Goal: Information Seeking & Learning: Learn about a topic

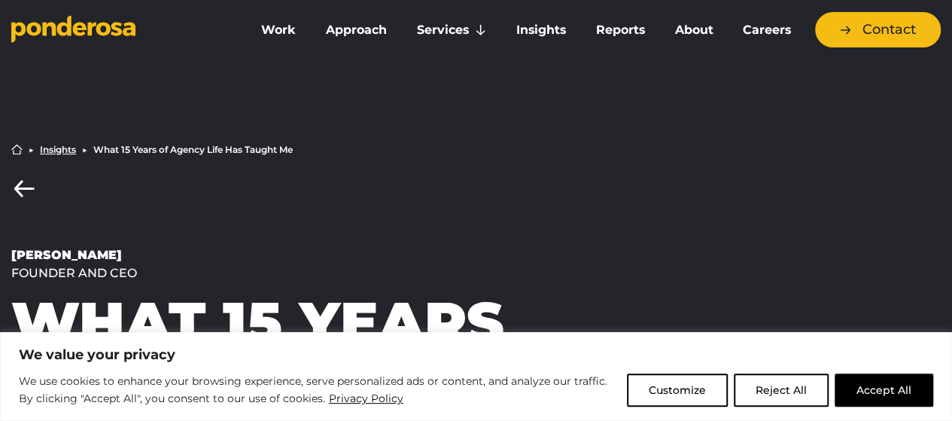
click at [873, 386] on button "Accept All" at bounding box center [884, 389] width 99 height 33
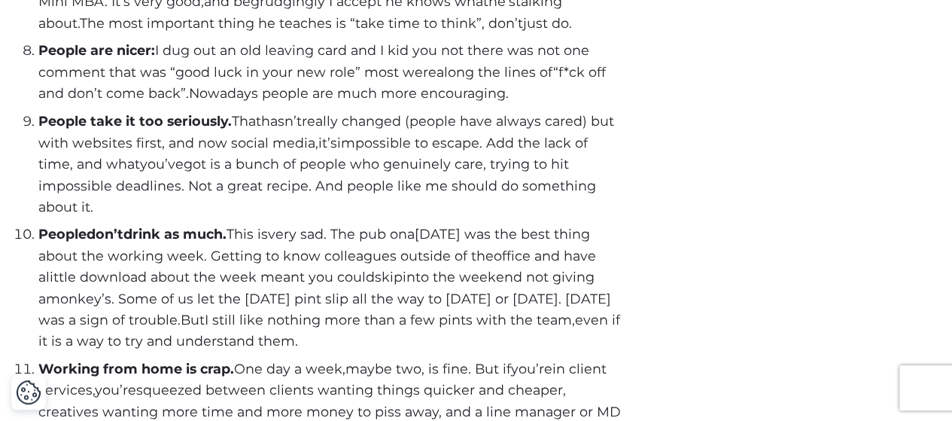
scroll to position [1322, 0]
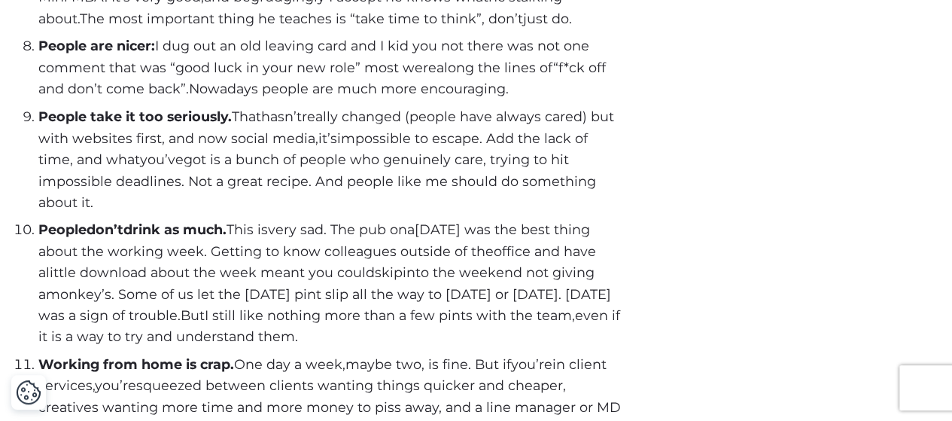
click at [492, 317] on span "I still like nothing more than a few pints with the team" at bounding box center [388, 314] width 367 height 16
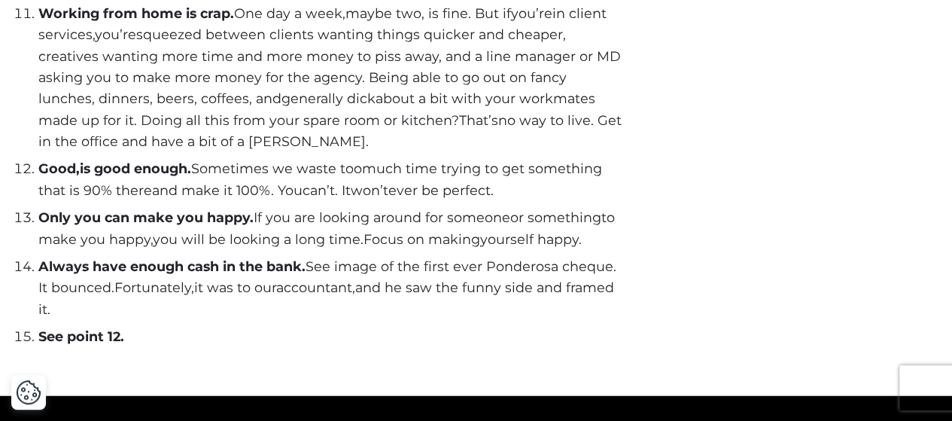
scroll to position [1675, 0]
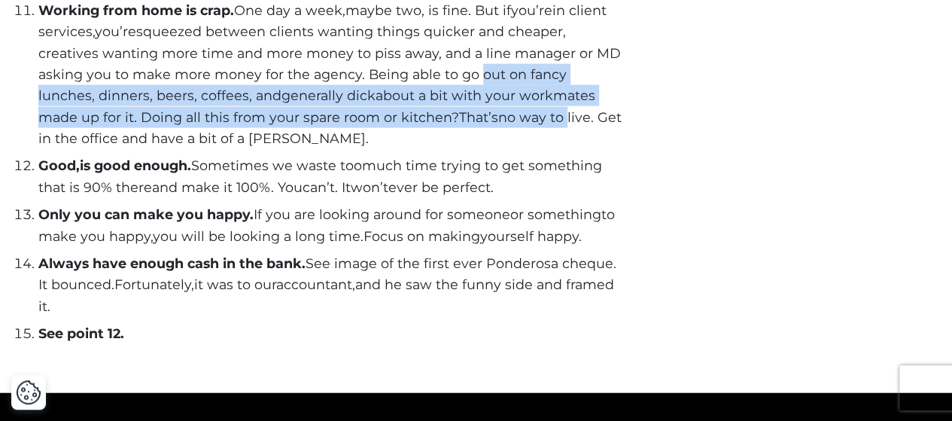
drag, startPoint x: 477, startPoint y: 78, endPoint x: 477, endPoint y: 129, distance: 51.2
click at [477, 129] on li "Working from home is crap. One day a week, maybe two , is fine. But if you’re i…" at bounding box center [330, 75] width 585 height 150
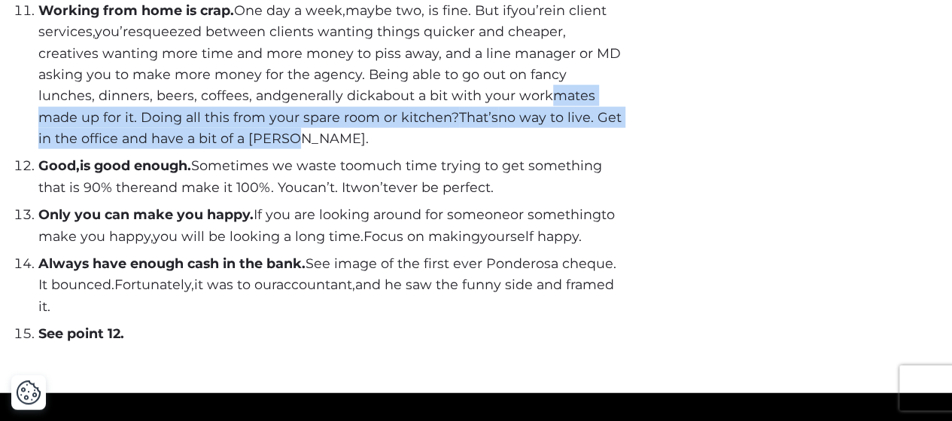
drag, startPoint x: 488, startPoint y: 93, endPoint x: 488, endPoint y: 141, distance: 48.2
click at [488, 141] on li "Working from home is crap. One day a week, maybe two , is fine. But if you’re i…" at bounding box center [330, 75] width 585 height 150
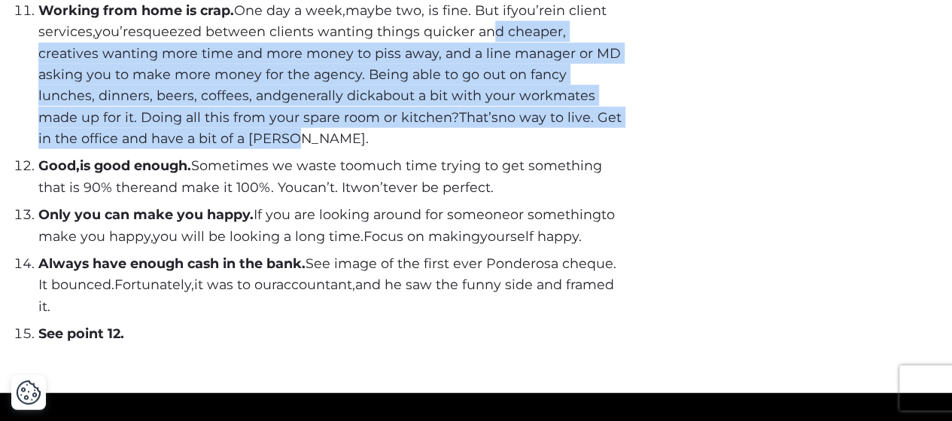
drag, startPoint x: 488, startPoint y: 141, endPoint x: 487, endPoint y: 43, distance: 97.9
click at [487, 43] on li "Working from home is crap. One day a week, maybe two , is fine. But if you’re i…" at bounding box center [330, 75] width 585 height 150
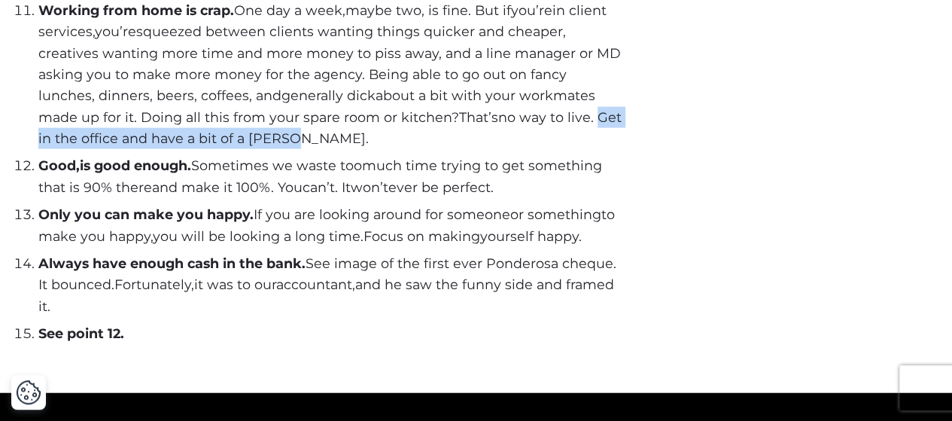
drag, startPoint x: 510, startPoint y: 120, endPoint x: 509, endPoint y: 147, distance: 26.4
click at [509, 147] on li "Working from home is crap. One day a week, maybe two , is fine. But if you’re i…" at bounding box center [330, 75] width 585 height 150
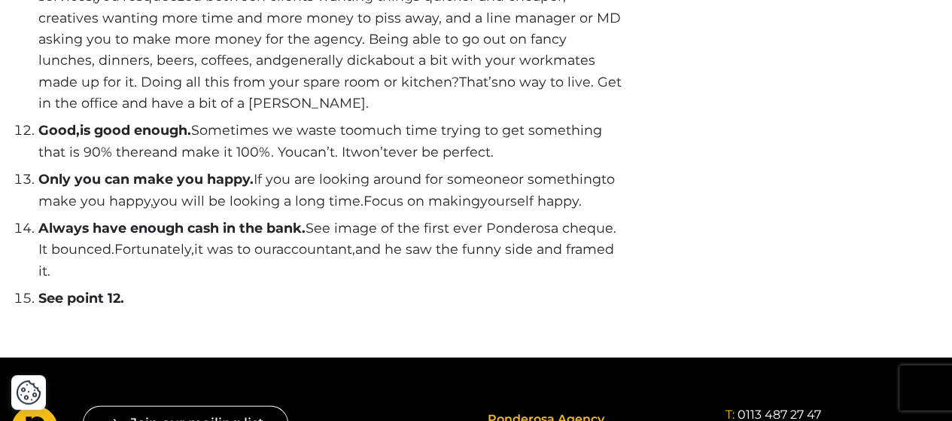
scroll to position [1710, 0]
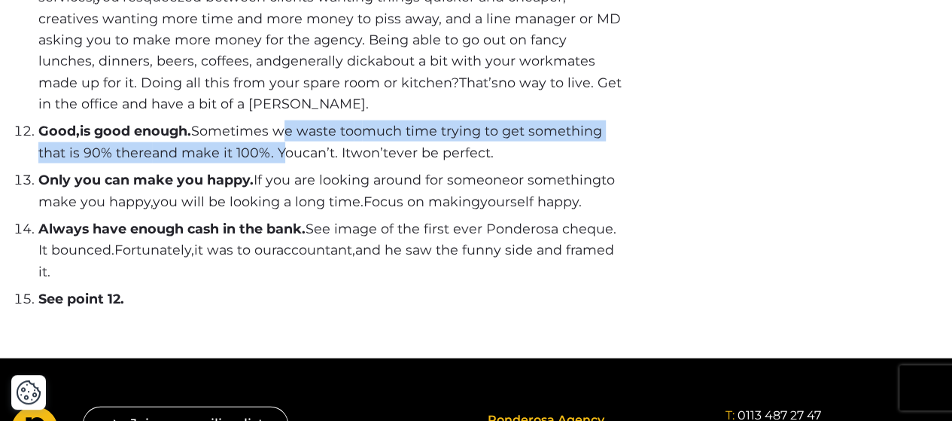
drag, startPoint x: 282, startPoint y: 133, endPoint x: 279, endPoint y: 160, distance: 27.9
click at [279, 160] on span "Good , is good enough. Sometimes we waste to o much time trying to get somethin…" at bounding box center [320, 141] width 564 height 37
click at [279, 160] on span "and make it 100%. You" at bounding box center [227, 153] width 151 height 16
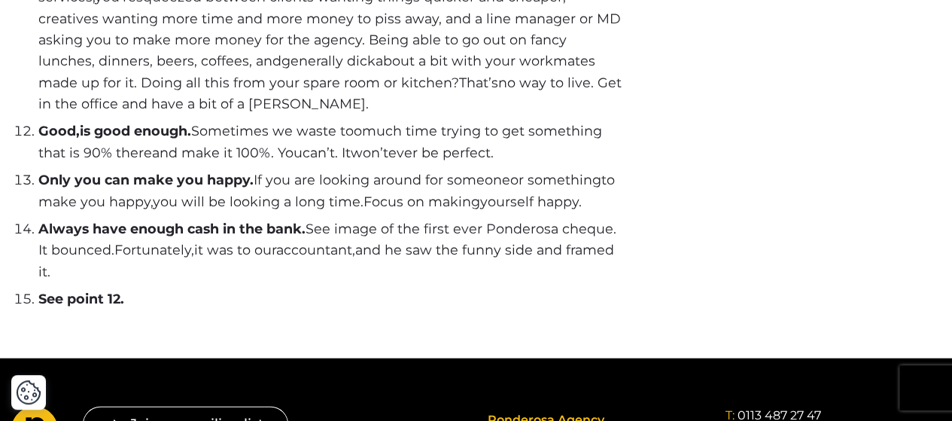
click at [286, 187] on span "Only you can make you happy. If you are looking around for someone" at bounding box center [274, 180] width 472 height 16
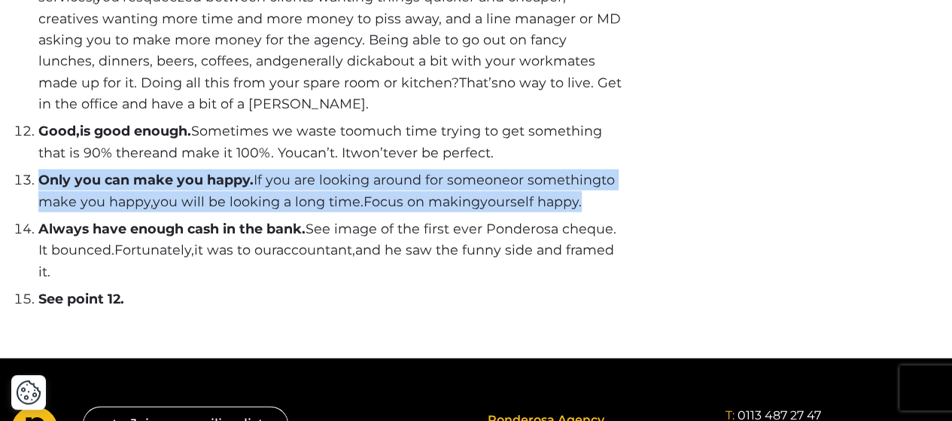
click at [286, 187] on span "Only you can make you happy. If you are looking around for someone" at bounding box center [274, 180] width 472 height 16
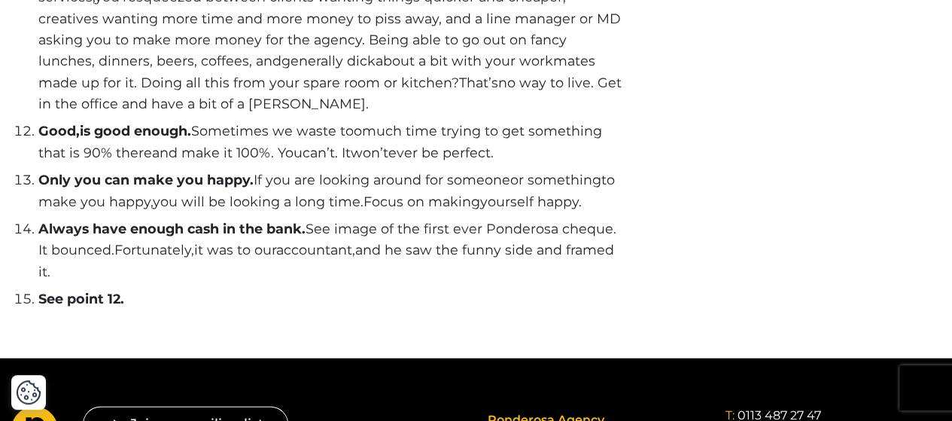
click at [286, 187] on span "Only you can make you happy. If you are looking around for someone" at bounding box center [274, 180] width 472 height 16
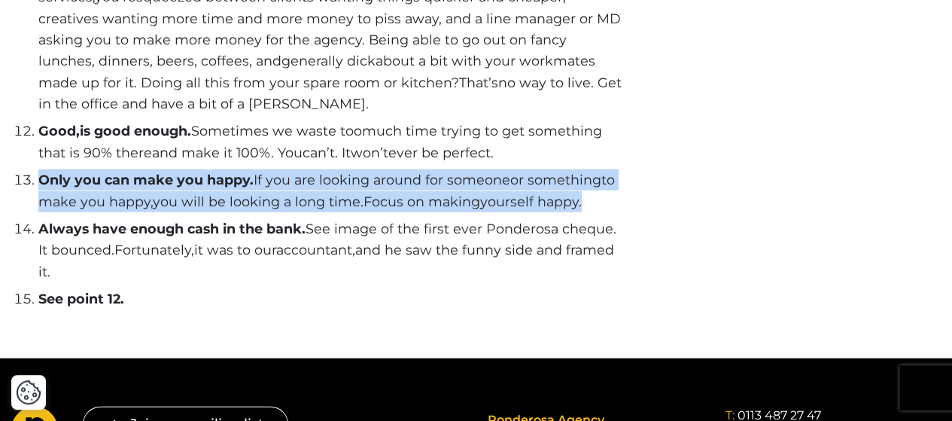
click at [286, 187] on span "Only you can make you happy. If you are looking around for someone" at bounding box center [274, 180] width 472 height 16
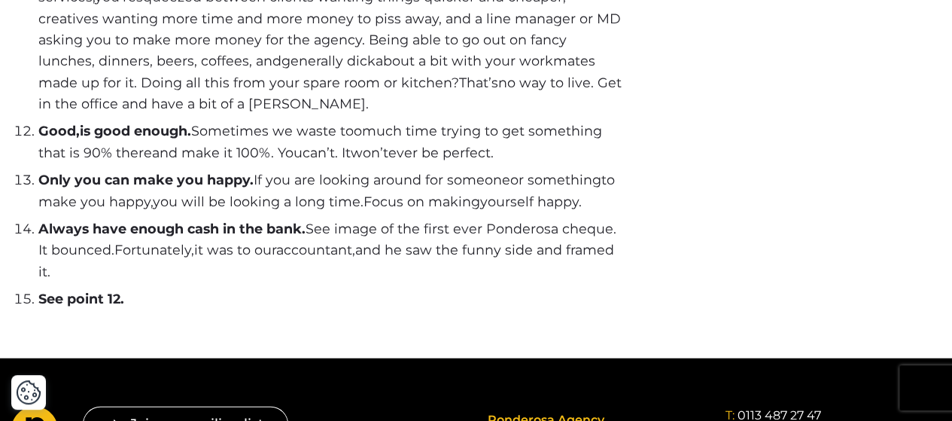
click at [286, 187] on span "Only you can make you happy. If you are looking around for someone" at bounding box center [274, 180] width 472 height 16
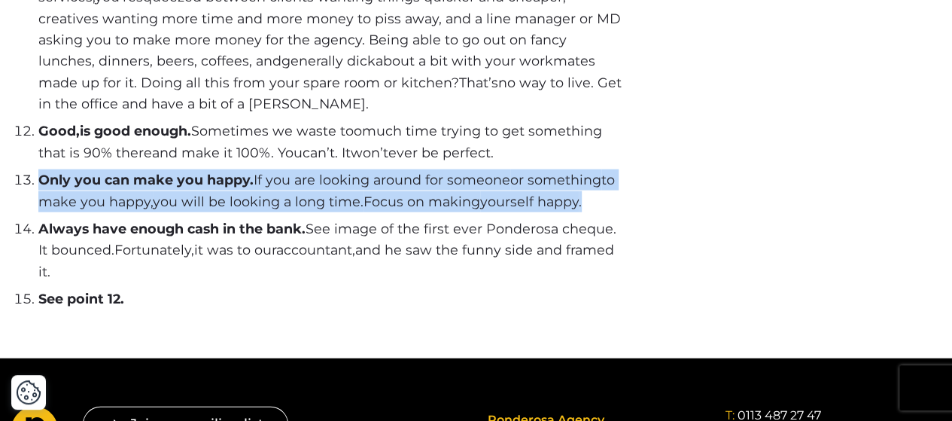
click at [286, 187] on span "Only you can make you happy. If you are looking around for someone" at bounding box center [274, 180] width 472 height 16
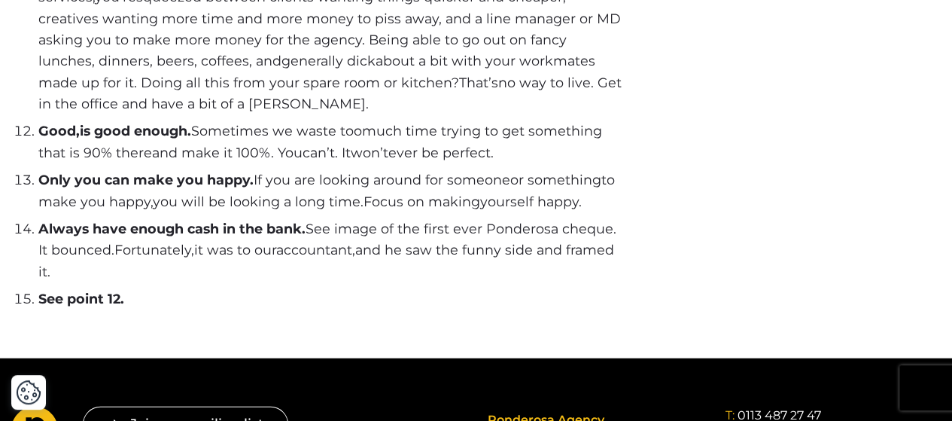
click at [286, 240] on li "Always have enough cash in the bank. See image of the first ever Ponderosa cheq…" at bounding box center [330, 250] width 585 height 64
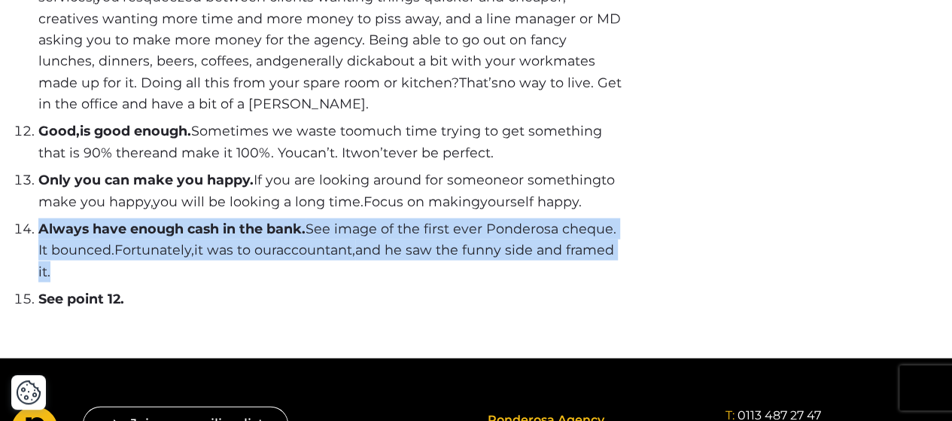
click at [286, 240] on li "Always have enough cash in the bank. See image of the first ever Ponderosa cheq…" at bounding box center [330, 250] width 585 height 64
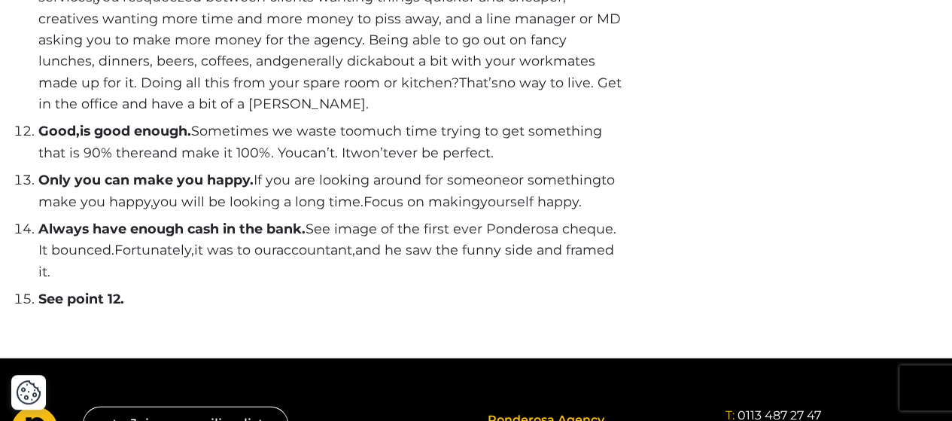
click at [286, 240] on li "Always have enough cash in the bank. See image of the first ever Ponderosa cheq…" at bounding box center [330, 250] width 585 height 64
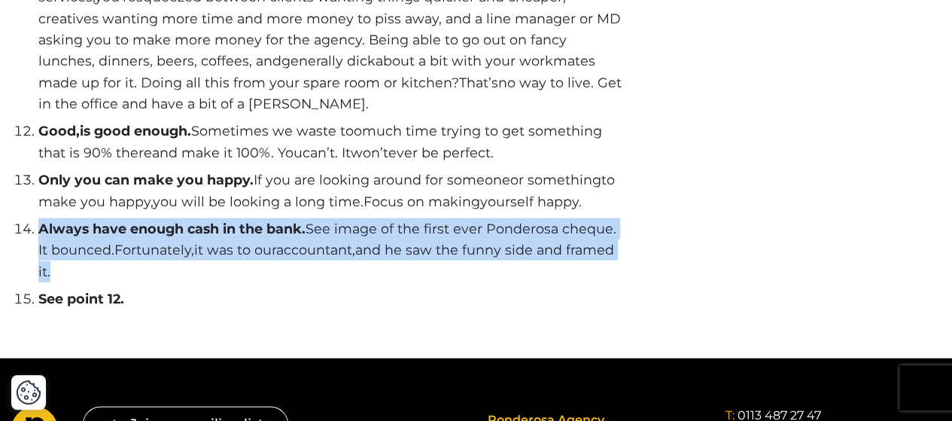
click at [286, 240] on li "Always have enough cash in the bank. See image of the first ever Ponderosa cheq…" at bounding box center [330, 250] width 585 height 64
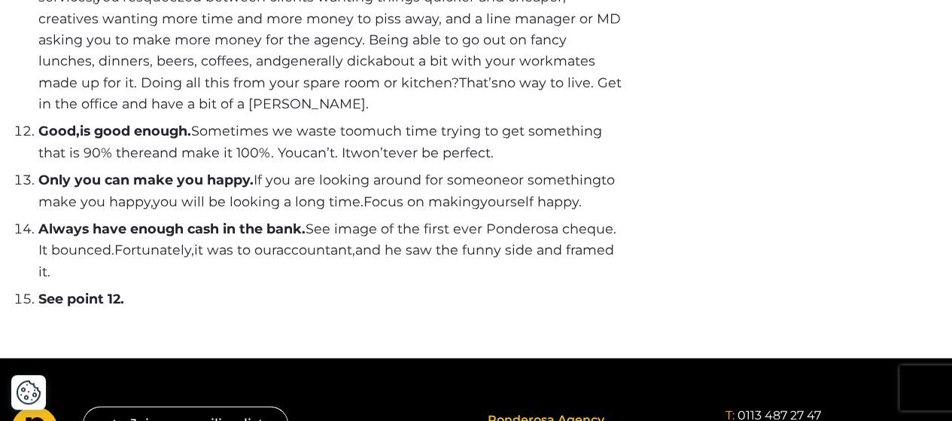
click at [286, 255] on span "accountant," at bounding box center [315, 250] width 79 height 16
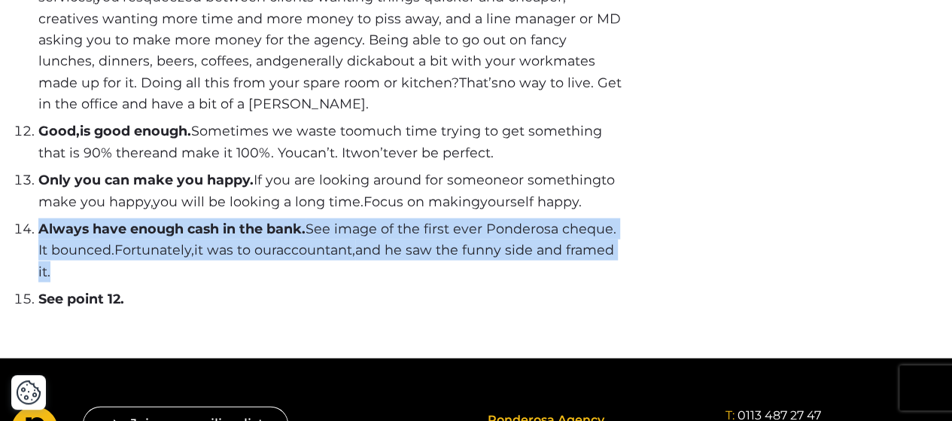
click at [286, 255] on span "accountant," at bounding box center [315, 250] width 79 height 16
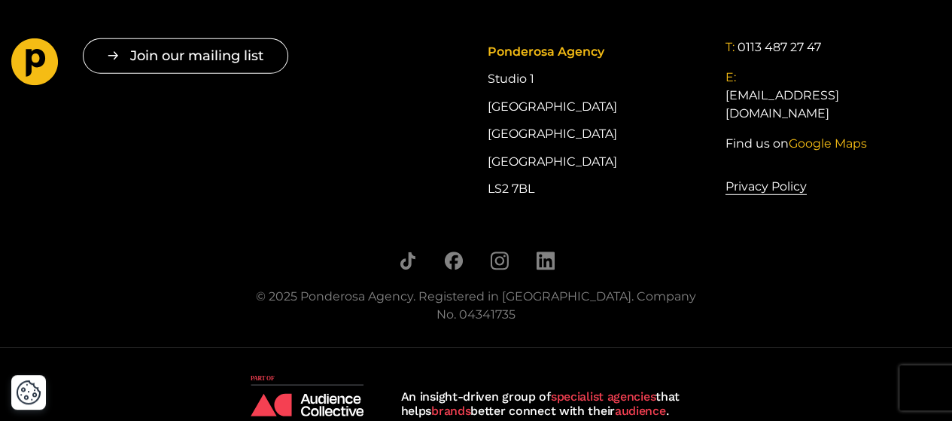
scroll to position [2076, 0]
